Goal: Task Accomplishment & Management: Use online tool/utility

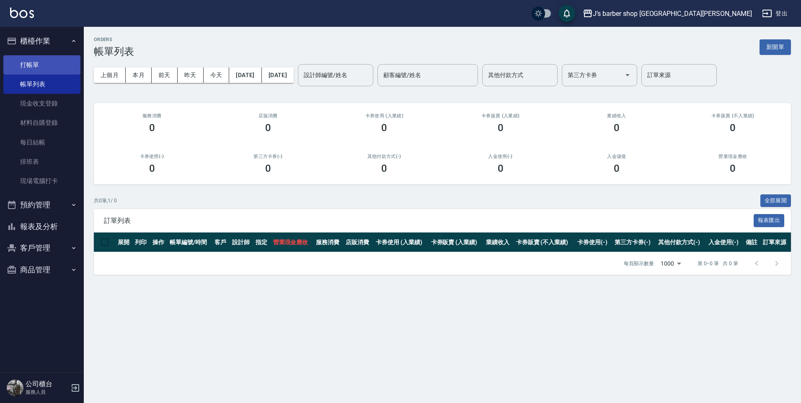
click at [20, 62] on link "打帳單" at bounding box center [41, 64] width 77 height 19
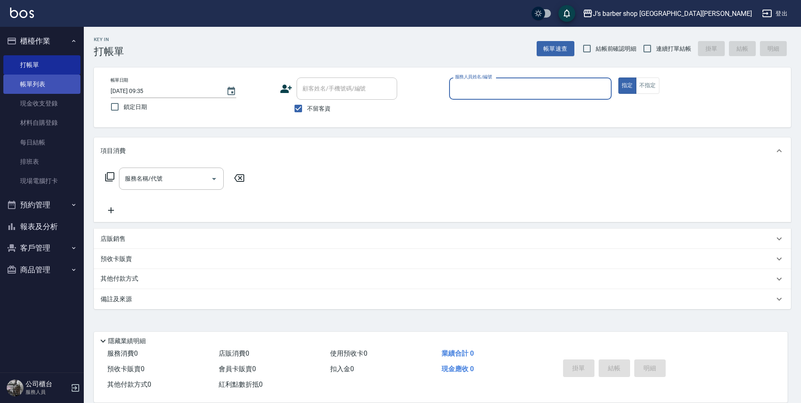
click at [24, 80] on link "帳單列表" at bounding box center [41, 84] width 77 height 19
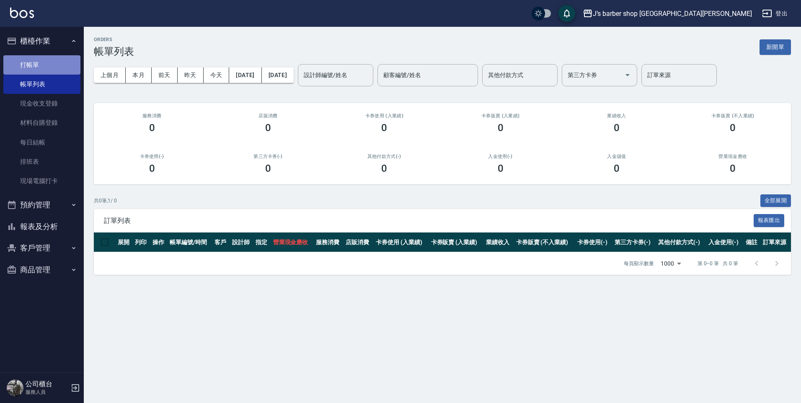
click at [46, 64] on link "打帳單" at bounding box center [41, 64] width 77 height 19
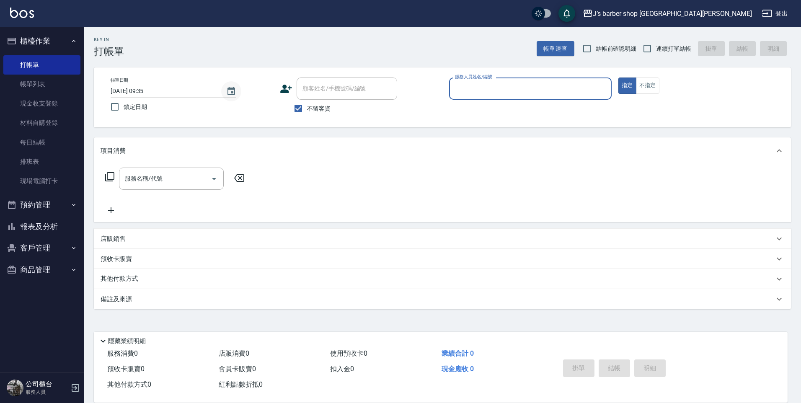
click at [233, 96] on icon "Choose date, selected date is 2025-08-13" at bounding box center [231, 91] width 10 height 10
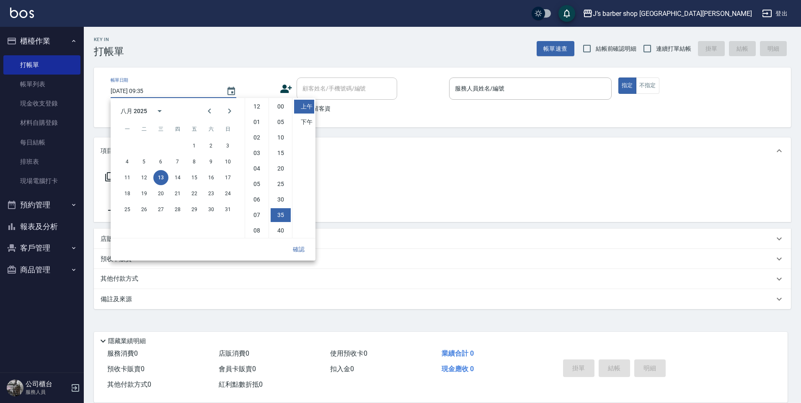
scroll to position [47, 0]
click at [256, 210] on li "10" at bounding box center [257, 215] width 20 height 14
click at [285, 107] on li "00" at bounding box center [281, 107] width 20 height 14
type input "[DATE] 10:00"
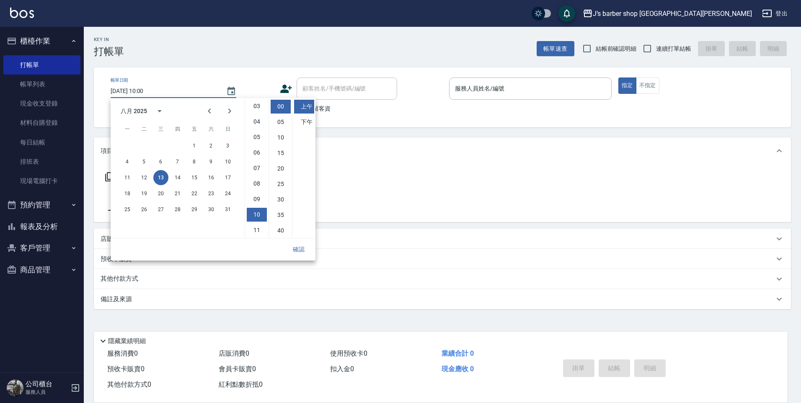
click at [300, 249] on button "確認" at bounding box center [298, 250] width 27 height 16
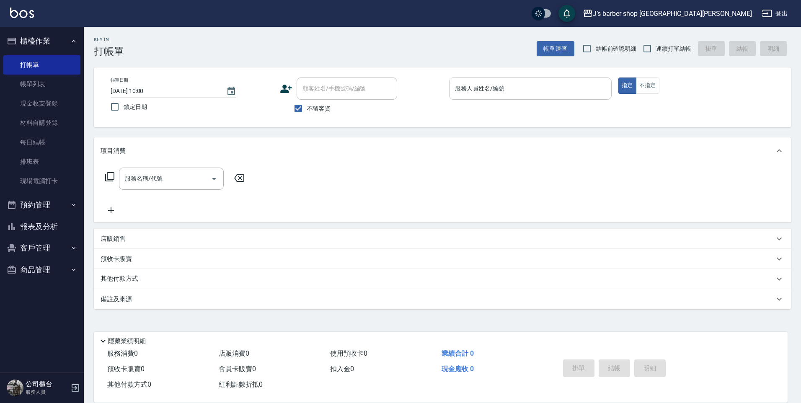
click at [503, 87] on input "服務人員姓名/編號" at bounding box center [530, 88] width 155 height 15
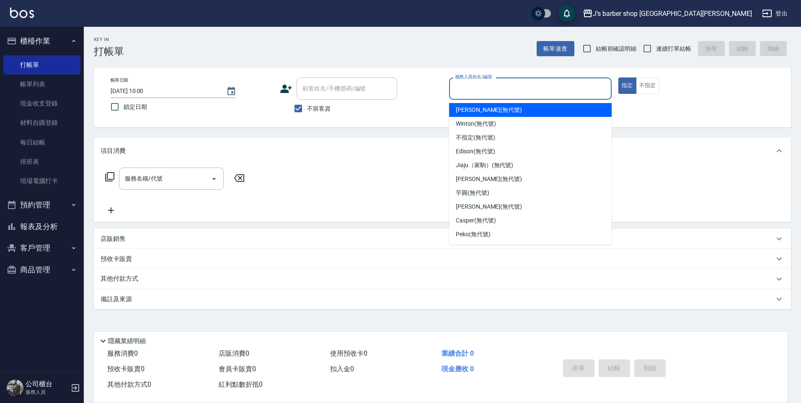
click at [480, 115] on div "[PERSON_NAME] (無代號)" at bounding box center [530, 110] width 163 height 14
type input "[PERSON_NAME](無代號)"
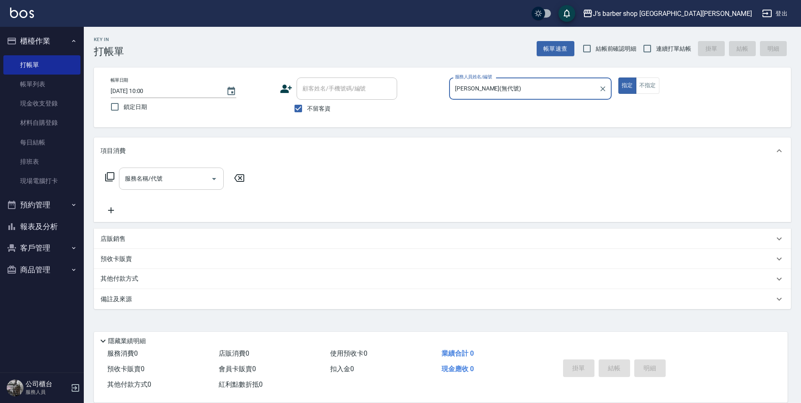
click at [202, 176] on input "服務名稱/代號" at bounding box center [165, 178] width 85 height 15
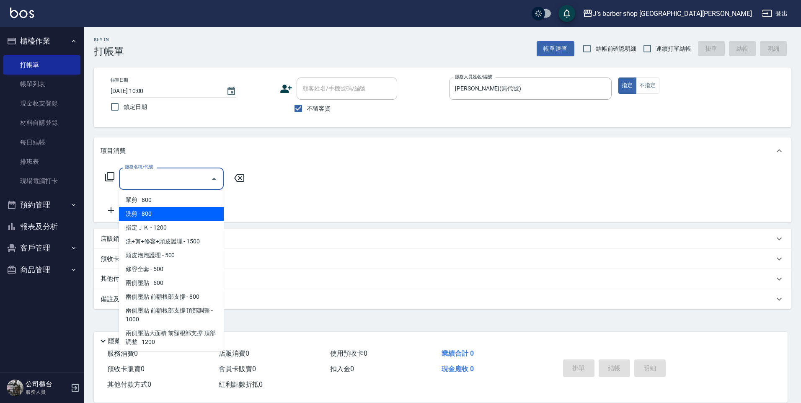
click at [176, 212] on span "洗剪 - 800" at bounding box center [171, 214] width 105 height 14
type input "洗剪(101)"
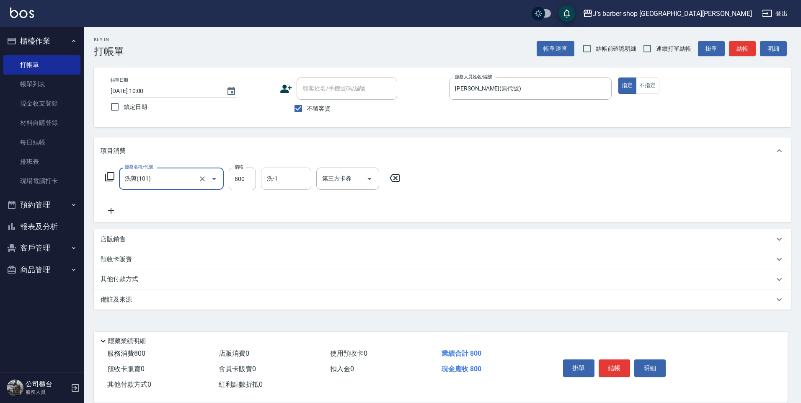
click at [280, 182] on input "洗-1" at bounding box center [286, 178] width 43 height 15
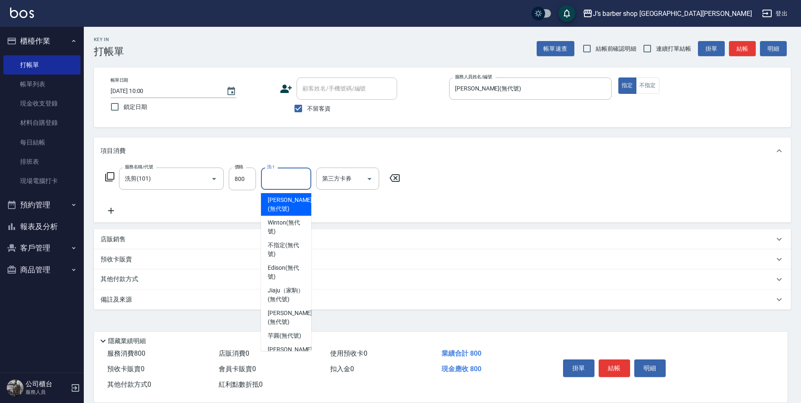
click at [280, 197] on span "[PERSON_NAME] (無代號)" at bounding box center [290, 205] width 44 height 18
type input "[PERSON_NAME](無代號)"
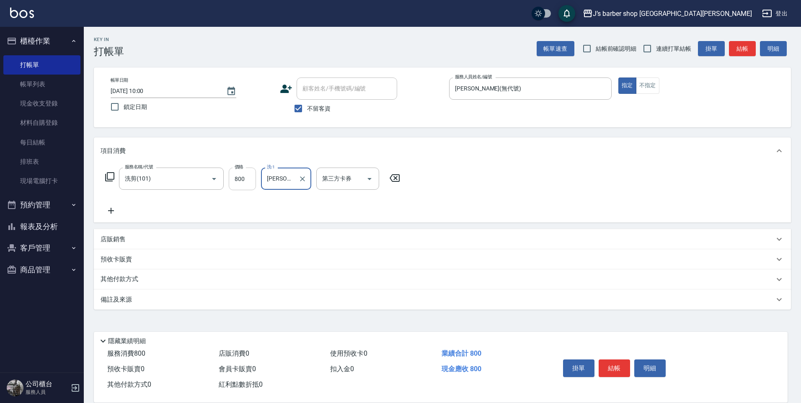
click at [251, 175] on input "800" at bounding box center [242, 179] width 27 height 23
type input "2800"
click at [604, 360] on button "結帳" at bounding box center [614, 369] width 31 height 18
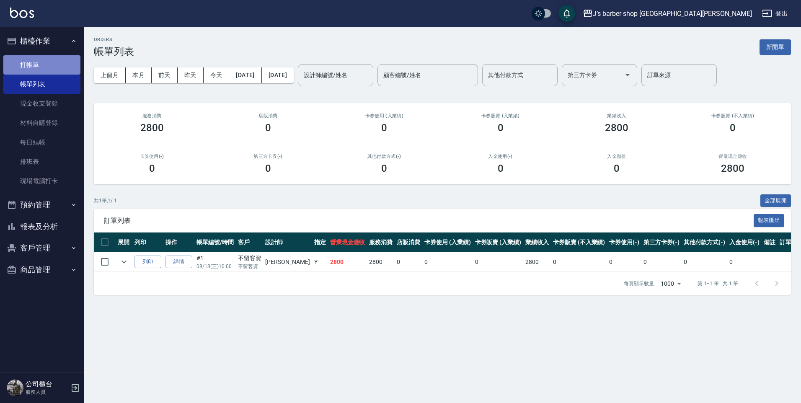
click at [39, 60] on link "打帳單" at bounding box center [41, 64] width 77 height 19
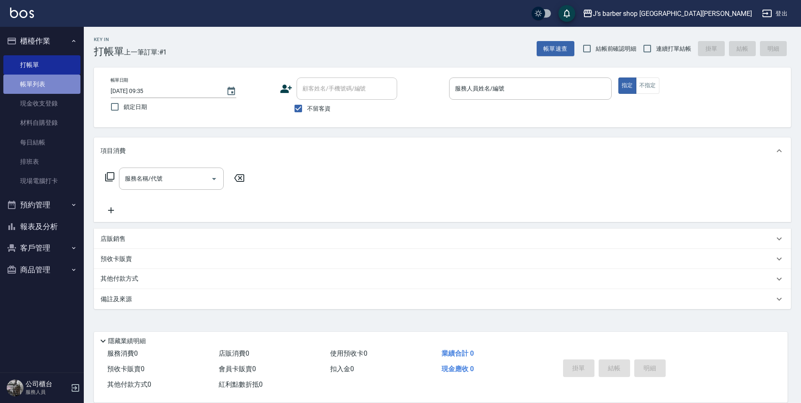
click at [37, 87] on link "帳單列表" at bounding box center [41, 84] width 77 height 19
